Goal: Transaction & Acquisition: Purchase product/service

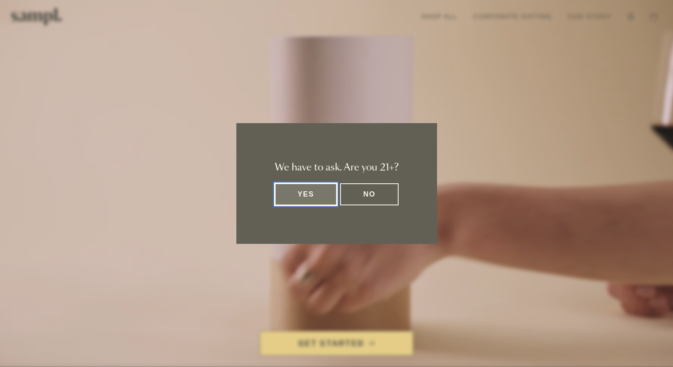
click at [311, 197] on button "Yes" at bounding box center [306, 194] width 63 height 22
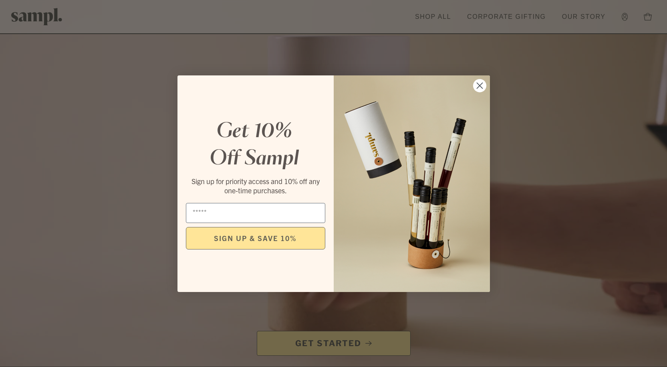
click at [482, 87] on icon "Close dialog" at bounding box center [480, 86] width 6 height 6
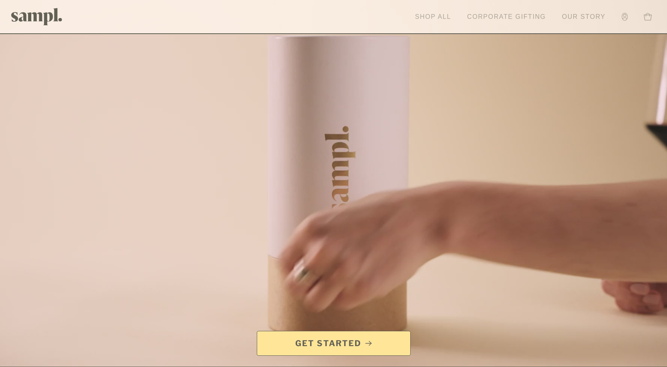
click at [447, 19] on link "Shop All" at bounding box center [433, 17] width 44 height 18
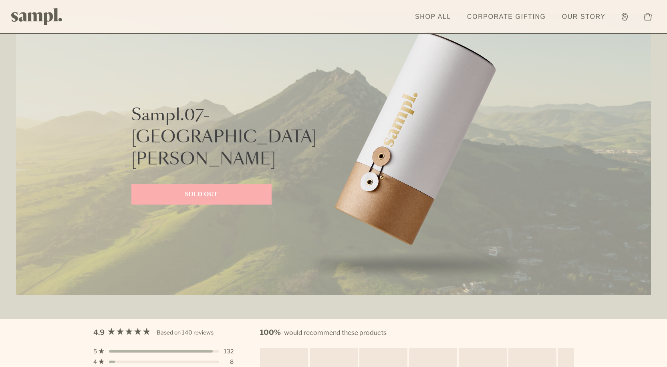
scroll to position [2244, 0]
